Goal: Task Accomplishment & Management: Complete application form

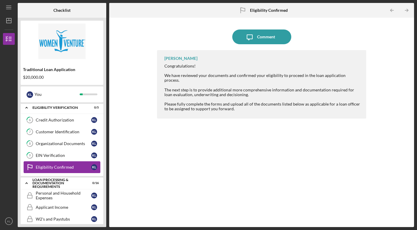
scroll to position [81, 0]
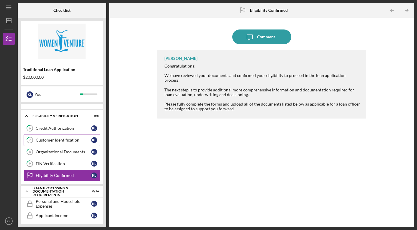
click at [66, 139] on div "Customer Identification" at bounding box center [63, 140] width 55 height 5
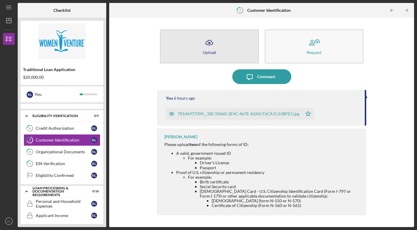
click at [207, 44] on icon "Icon/Upload" at bounding box center [209, 42] width 15 height 15
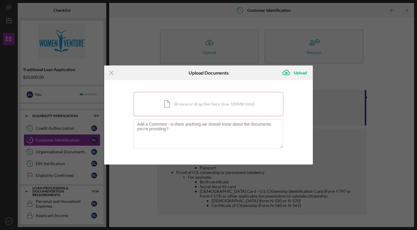
click at [214, 104] on div "Icon/Document Browse or drag files here (max 100MB total) Tap to choose files o…" at bounding box center [209, 104] width 150 height 24
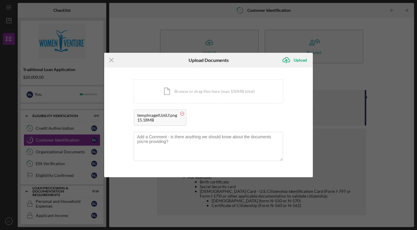
click at [183, 114] on rect at bounding box center [182, 114] width 2 height 0
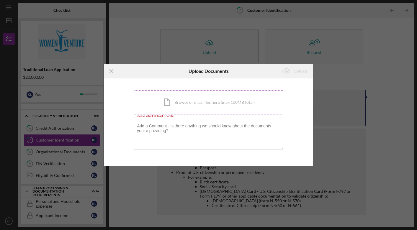
click at [184, 102] on div "Icon/Document Browse or drag files here (max 100MB total) Tap to choose files o…" at bounding box center [209, 102] width 150 height 24
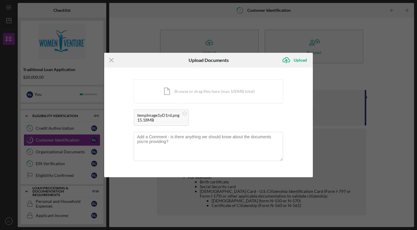
click at [159, 116] on div "tempImage1yD1rd.png" at bounding box center [158, 115] width 42 height 5
click at [301, 60] on div "Upload" at bounding box center [300, 60] width 13 height 12
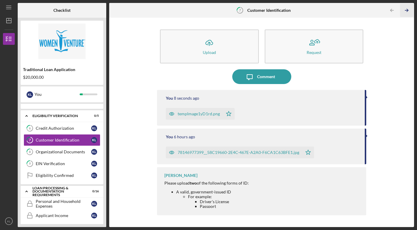
click at [406, 10] on line "button" at bounding box center [406, 10] width 3 height 0
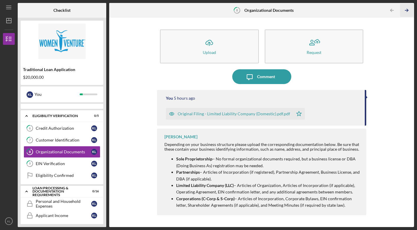
click at [406, 10] on line "button" at bounding box center [406, 10] width 3 height 0
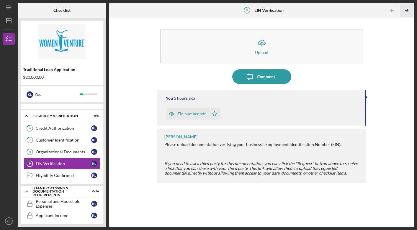
click at [406, 10] on line "button" at bounding box center [406, 10] width 3 height 0
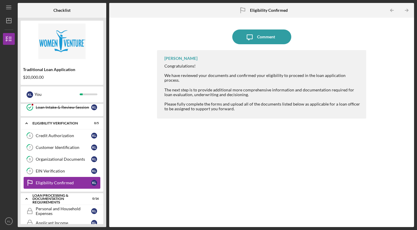
scroll to position [68, 0]
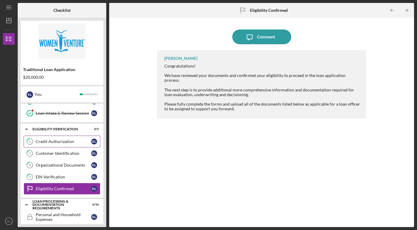
click at [56, 143] on div "Credit Authorization" at bounding box center [63, 141] width 55 height 5
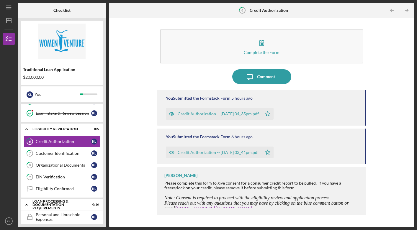
click at [190, 188] on div "Please complete this form to give consent for a consumer credit report to be pu…" at bounding box center [262, 185] width 196 height 9
click at [129, 147] on div "Complete the Form Form Icon/Message Comment You Submitted the Formstack Form 5 …" at bounding box center [261, 123] width 299 height 204
click at [58, 155] on div "Customer Identification" at bounding box center [63, 153] width 55 height 5
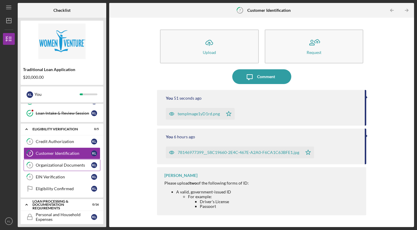
click at [57, 163] on div "Organizational Documents" at bounding box center [63, 165] width 55 height 5
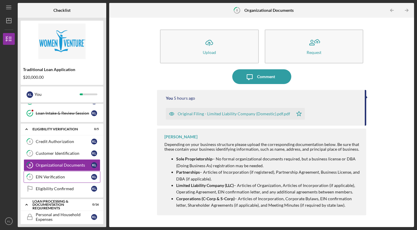
click at [56, 176] on div "EIN Verification" at bounding box center [63, 177] width 55 height 5
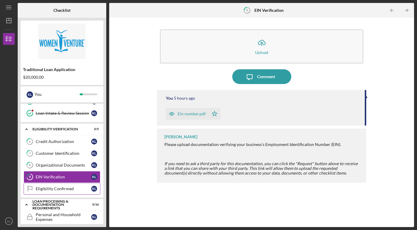
click at [58, 187] on div "Eligibility Confirmed" at bounding box center [63, 188] width 55 height 5
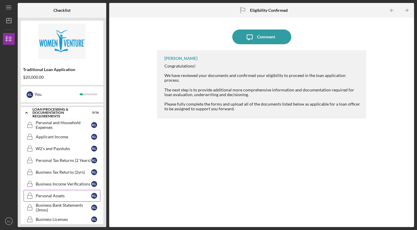
scroll to position [156, 0]
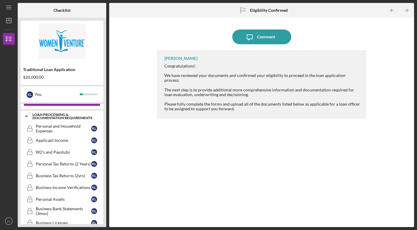
click at [55, 117] on div "Loan Processing & Documentation Requirements" at bounding box center [63, 116] width 63 height 7
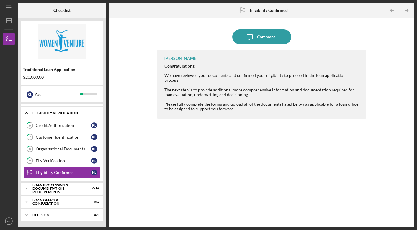
click at [27, 112] on icon "Icon/Expander" at bounding box center [27, 113] width 12 height 12
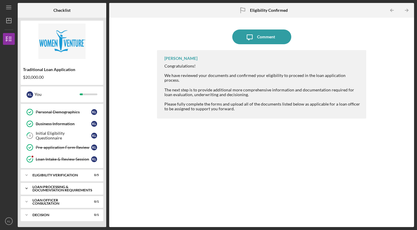
click at [42, 189] on div "Loan Processing & Documentation Requirements" at bounding box center [63, 188] width 63 height 7
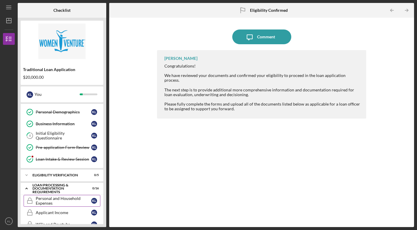
click at [42, 200] on div "Personal and Household Expenses" at bounding box center [63, 200] width 55 height 9
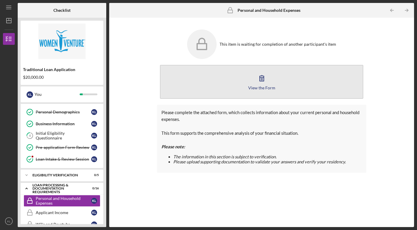
click at [262, 80] on icon "button" at bounding box center [262, 79] width 4 height 6
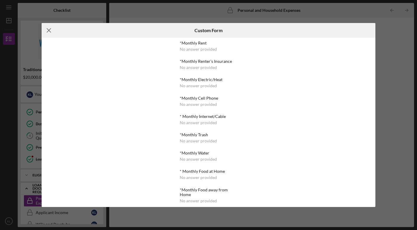
click at [49, 29] on icon "Icon/Menu Close" at bounding box center [49, 30] width 15 height 15
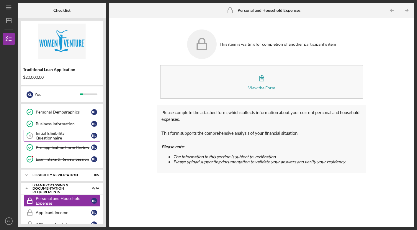
click at [63, 136] on div "Initial Eligibility Questionnaire" at bounding box center [63, 135] width 55 height 9
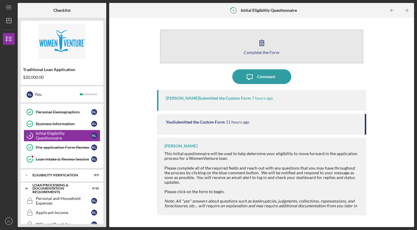
click at [261, 44] on icon "button" at bounding box center [261, 42] width 15 height 15
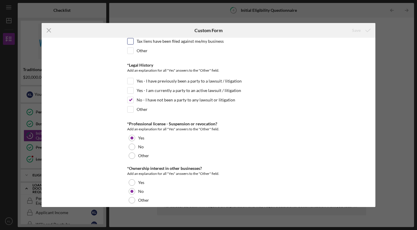
scroll to position [673, 0]
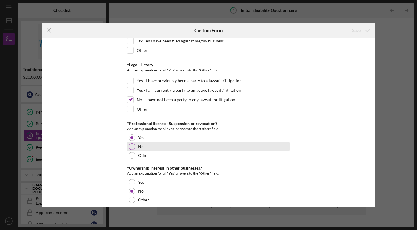
click at [133, 147] on div at bounding box center [132, 146] width 6 height 6
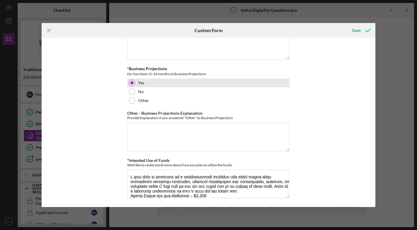
scroll to position [1069, 0]
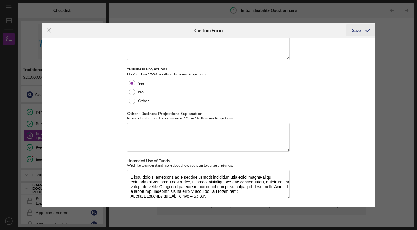
click at [355, 29] on div "Save" at bounding box center [356, 30] width 9 height 12
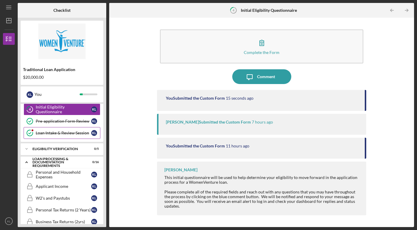
scroll to position [47, 0]
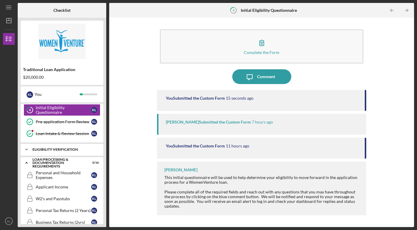
click at [73, 148] on div "Eligibility Verification" at bounding box center [63, 150] width 63 height 4
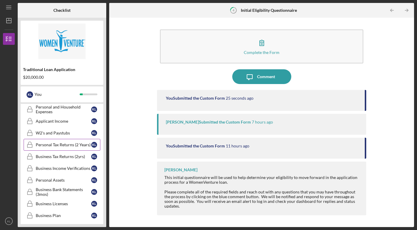
scroll to position [176, 0]
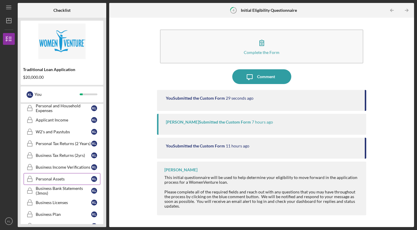
click at [63, 179] on div "Personal Assets" at bounding box center [63, 179] width 55 height 5
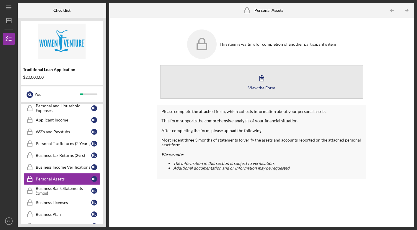
click at [259, 79] on icon "button" at bounding box center [261, 78] width 15 height 15
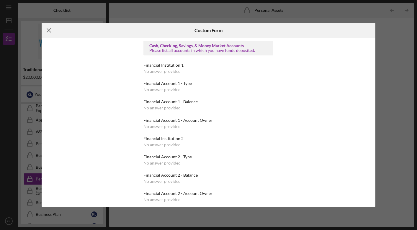
click at [49, 32] on icon "Icon/Menu Close" at bounding box center [49, 30] width 15 height 15
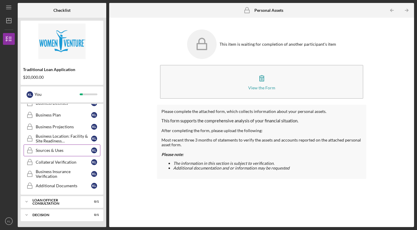
scroll to position [276, 0]
